Goal: Information Seeking & Learning: Learn about a topic

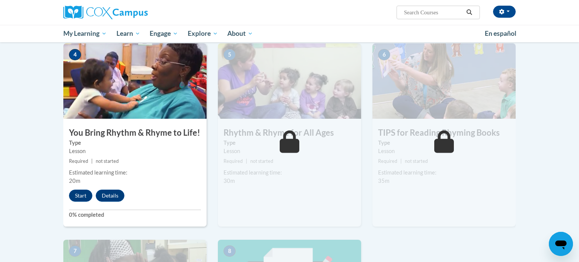
scroll to position [362, 0]
click at [90, 186] on div "4 You Bring Rhythm & Rhyme to Life! Type Lesson Required | not started Estimate…" at bounding box center [134, 134] width 143 height 183
click at [84, 194] on button "Start" at bounding box center [80, 195] width 23 height 12
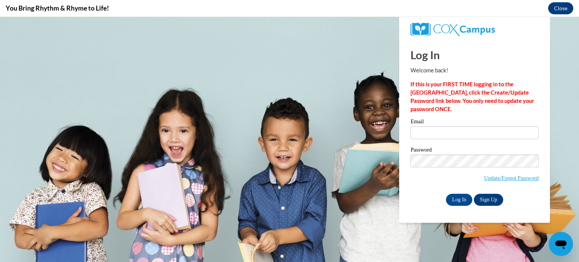
scroll to position [0, 0]
type input "karen.thompson@lamarcountyschools.org"
click at [450, 207] on div "Log In Welcome back! If this is your FIRST TIME logging in to the NEW Cox Campu…" at bounding box center [474, 131] width 162 height 183
click at [452, 200] on input "Log In" at bounding box center [459, 200] width 26 height 12
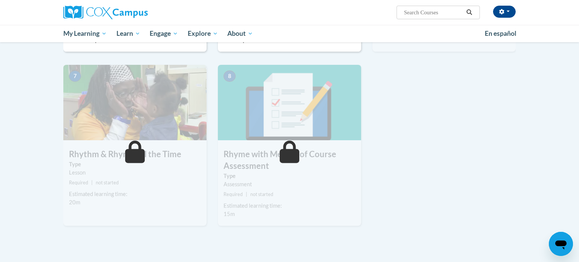
scroll to position [543, 0]
